Goal: Transaction & Acquisition: Purchase product/service

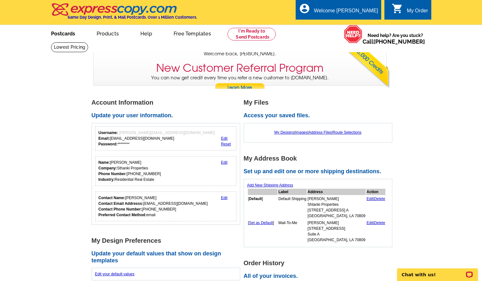
click at [61, 33] on link "Postcards" at bounding box center [63, 33] width 44 height 15
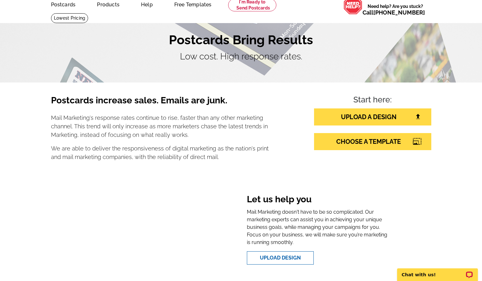
scroll to position [32, 0]
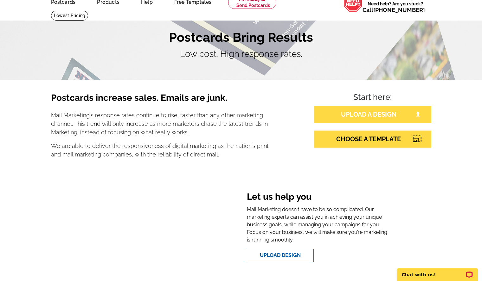
click at [382, 117] on link "UPLOAD A DESIGN" at bounding box center [372, 114] width 117 height 17
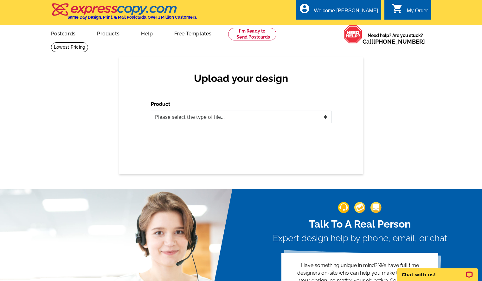
click at [313, 118] on select "Please select the type of file... Postcards Business Cards Letters and flyers G…" at bounding box center [241, 117] width 180 height 13
select select "1"
click at [151, 111] on select "Please select the type of file... Postcards Business Cards Letters and flyers G…" at bounding box center [241, 117] width 180 height 13
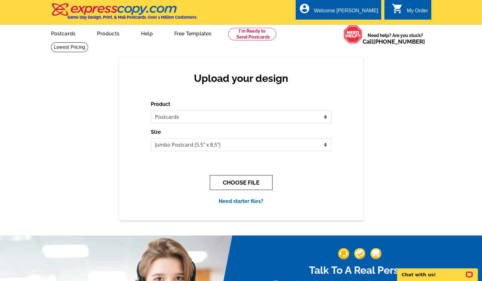
click at [260, 182] on button "CHOOSE FILE" at bounding box center [241, 182] width 63 height 15
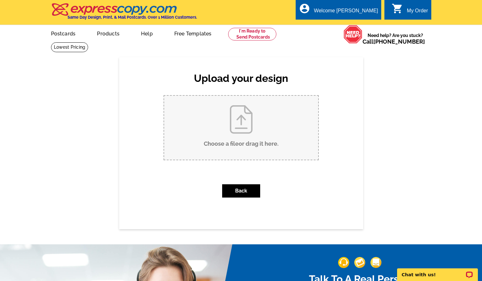
click at [251, 137] on input "Choose a file or drag it here ." at bounding box center [241, 128] width 154 height 64
type input "C:\fakepath\Post Card Sep-Oct 2025.pub"
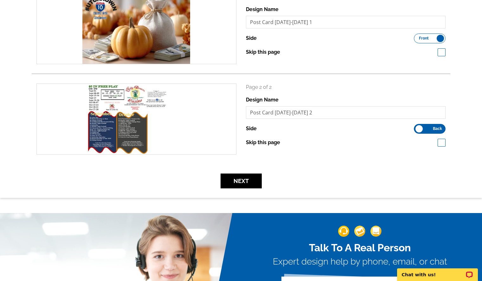
scroll to position [127, 0]
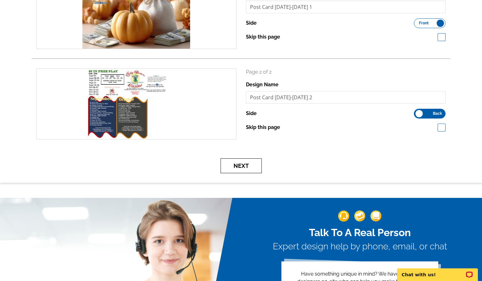
click at [241, 168] on button "Next" at bounding box center [240, 166] width 41 height 15
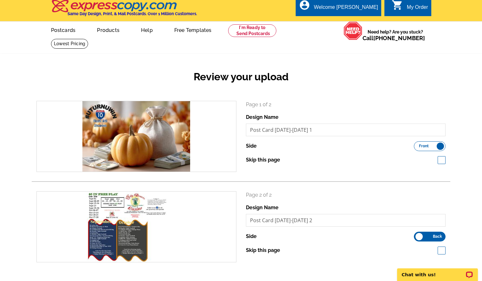
scroll to position [0, 0]
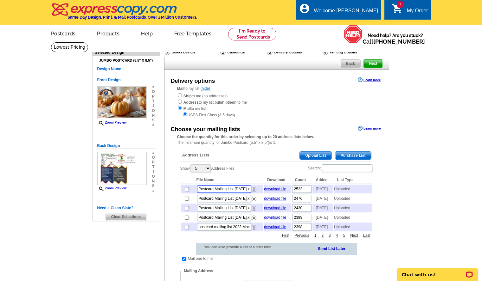
click at [224, 191] on input "Postcard Mailing List 6-24-2025.xlsx" at bounding box center [224, 190] width 54 height 8
click at [185, 191] on input "checkbox" at bounding box center [187, 189] width 4 height 4
checkbox input "true"
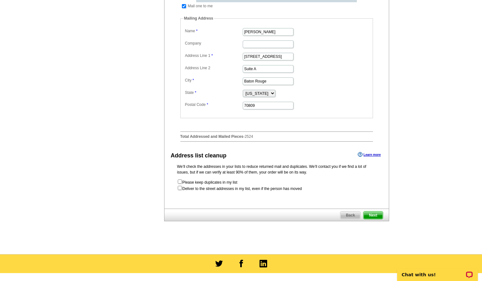
scroll to position [253, 0]
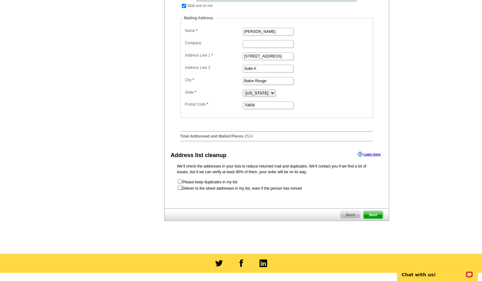
click at [180, 190] on input "checkbox" at bounding box center [180, 188] width 4 height 4
checkbox input "true"
radio input "true"
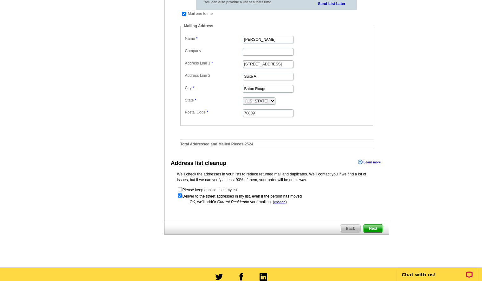
scroll to position [254, 0]
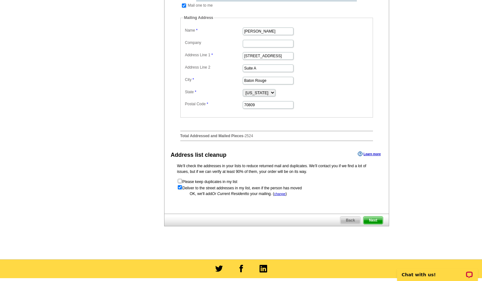
click at [379, 224] on span "Next" at bounding box center [372, 221] width 19 height 8
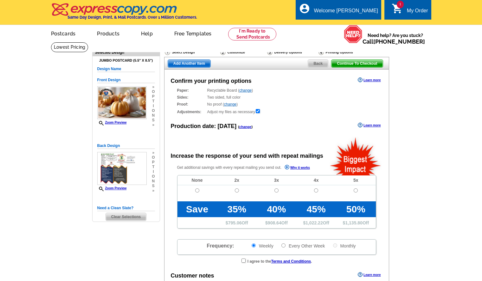
radio input "false"
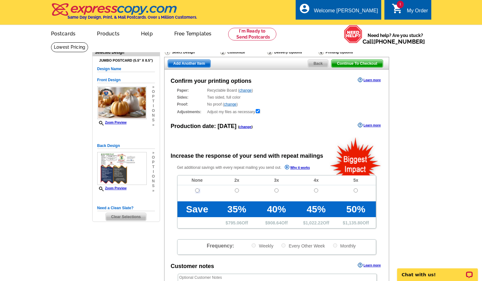
click at [197, 190] on input "radio" at bounding box center [197, 191] width 4 height 4
radio input "true"
click at [245, 127] on link "change" at bounding box center [245, 127] width 12 height 4
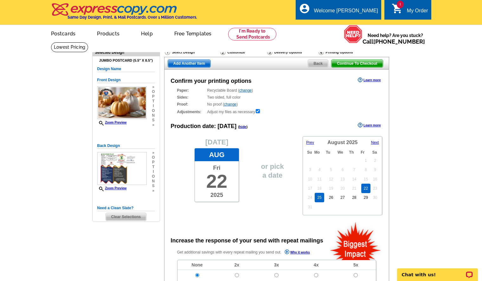
click at [319, 199] on link "25" at bounding box center [318, 197] width 9 height 9
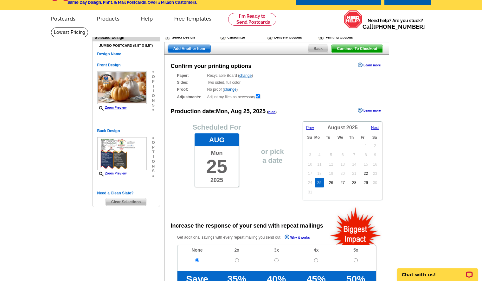
scroll to position [32, 0]
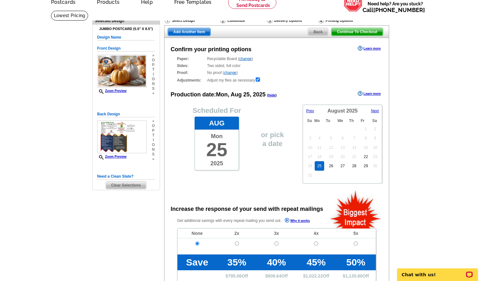
click at [221, 179] on div "Scheduled For Aug Mon 25 2025 or pick a date Prev Next August 2025 Su Mo Tu We …" at bounding box center [276, 141] width 224 height 85
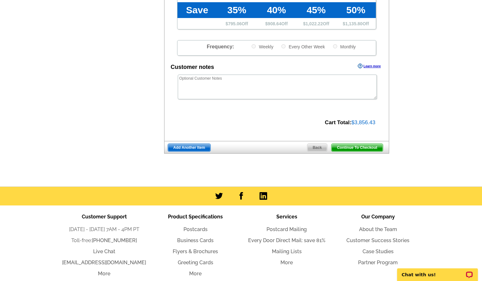
scroll to position [285, 0]
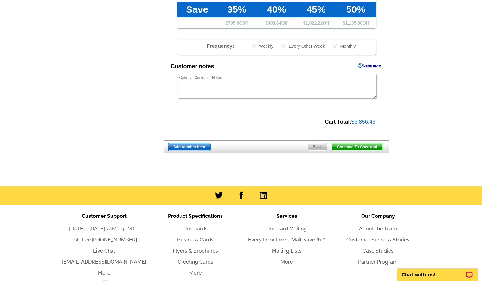
click at [366, 147] on span "Continue To Checkout" at bounding box center [356, 147] width 51 height 8
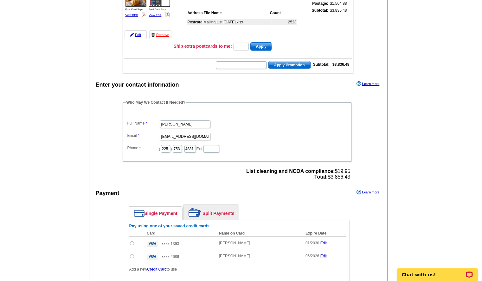
scroll to position [127, 0]
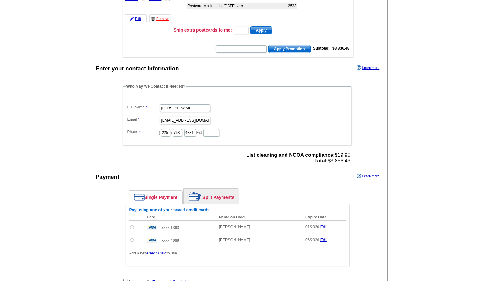
click at [132, 229] on input "radio" at bounding box center [132, 227] width 4 height 4
radio input "true"
click at [280, 191] on ul "Single Payment Split Payments" at bounding box center [239, 197] width 220 height 16
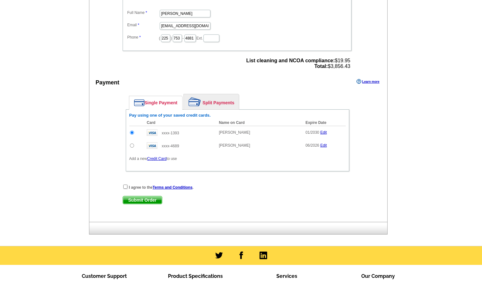
scroll to position [222, 0]
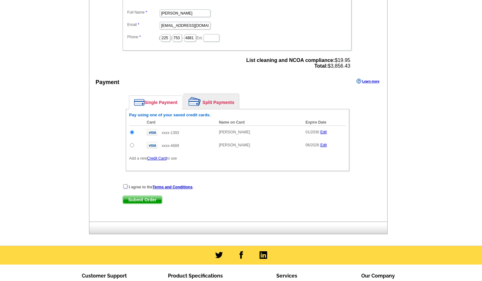
click at [125, 187] on input "checkbox" at bounding box center [125, 187] width 4 height 4
checkbox input "true"
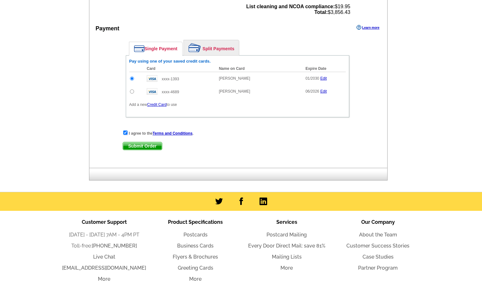
scroll to position [285, 0]
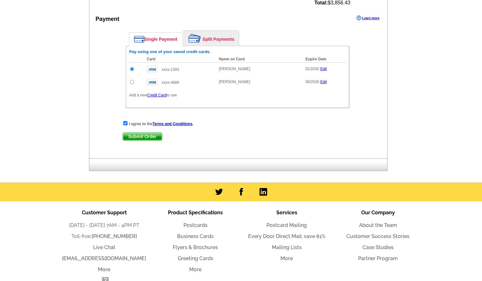
click at [145, 138] on span "Submit Order" at bounding box center [142, 137] width 39 height 8
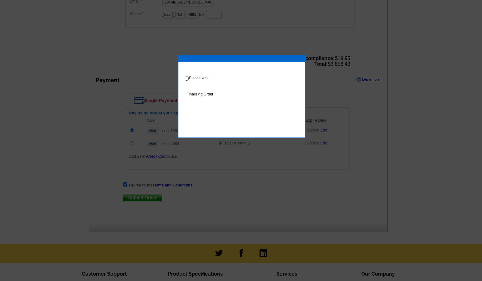
scroll to position [254, 0]
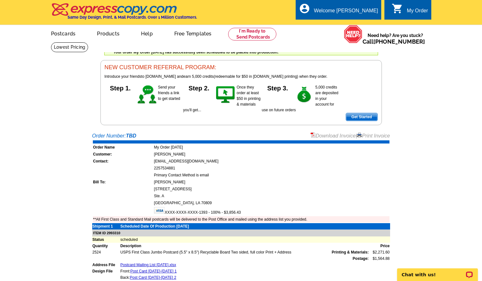
drag, startPoint x: 378, startPoint y: 136, endPoint x: 49, endPoint y: 242, distance: 345.8
click at [378, 136] on link "Print Invoice" at bounding box center [373, 135] width 33 height 5
click at [439, 83] on div "Welcome back Asha My Account Logout local_phone Same Day Design, Print, & Mail …" at bounding box center [241, 62] width 482 height 125
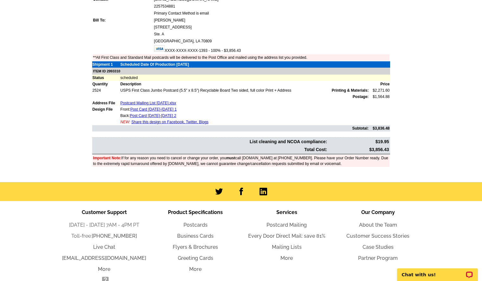
scroll to position [190, 0]
